Goal: Information Seeking & Learning: Learn about a topic

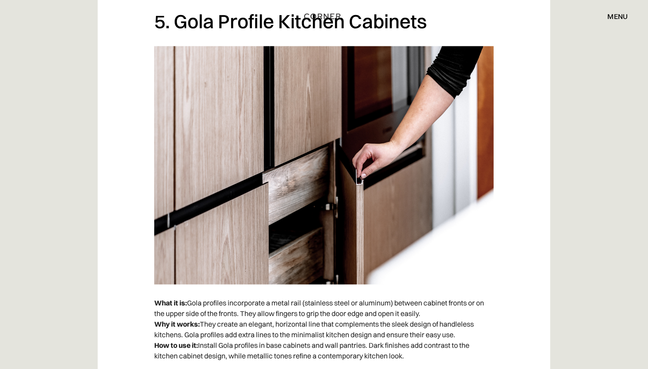
scroll to position [2280, 0]
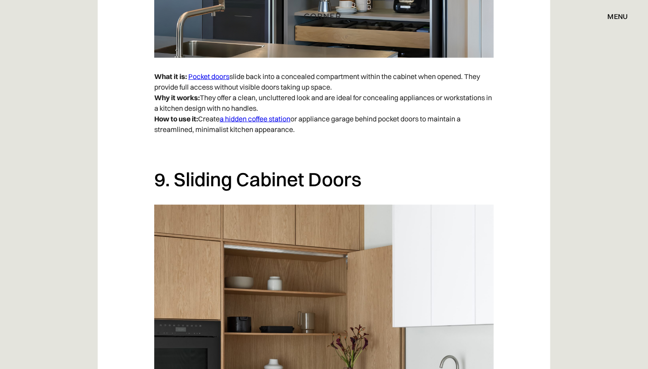
scroll to position [3688, 0]
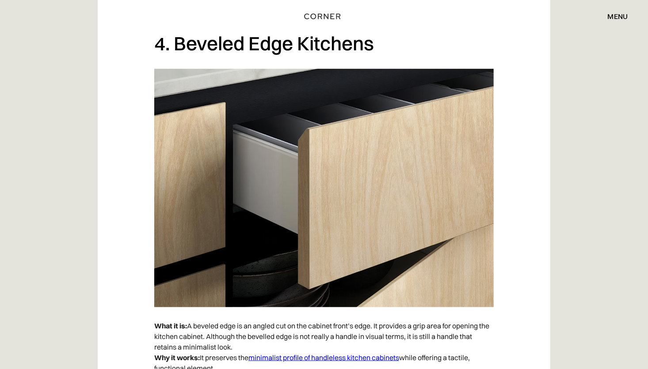
scroll to position [1863, 0]
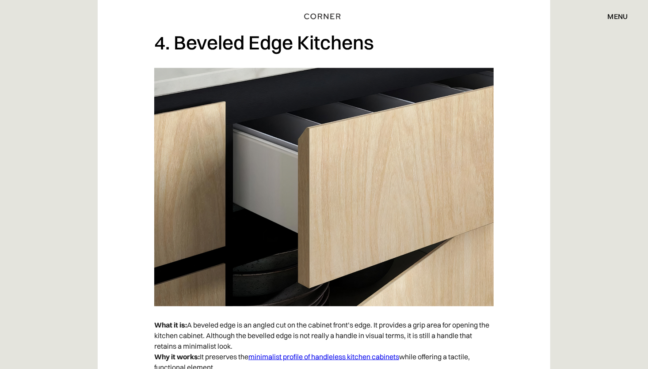
click at [640, 13] on div "Shop Kitchens Shop Kitchens How it works How it works Projects Projects Inspira…" at bounding box center [324, 16] width 648 height 15
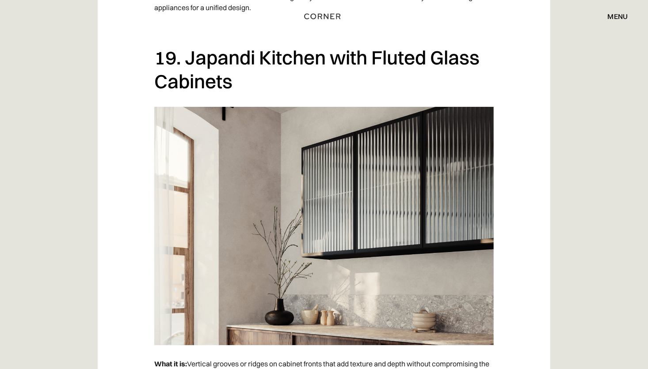
scroll to position [7901, 0]
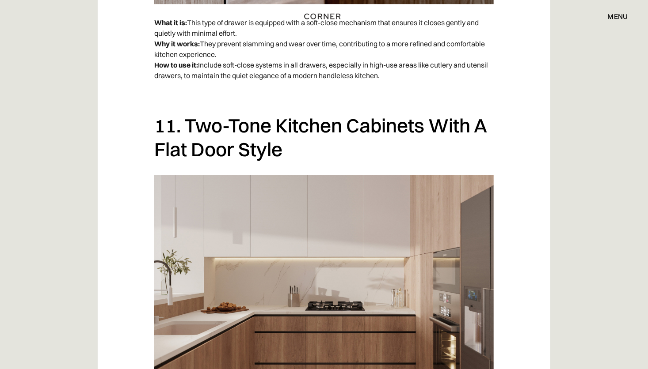
scroll to position [4506, 0]
